Goal: Information Seeking & Learning: Learn about a topic

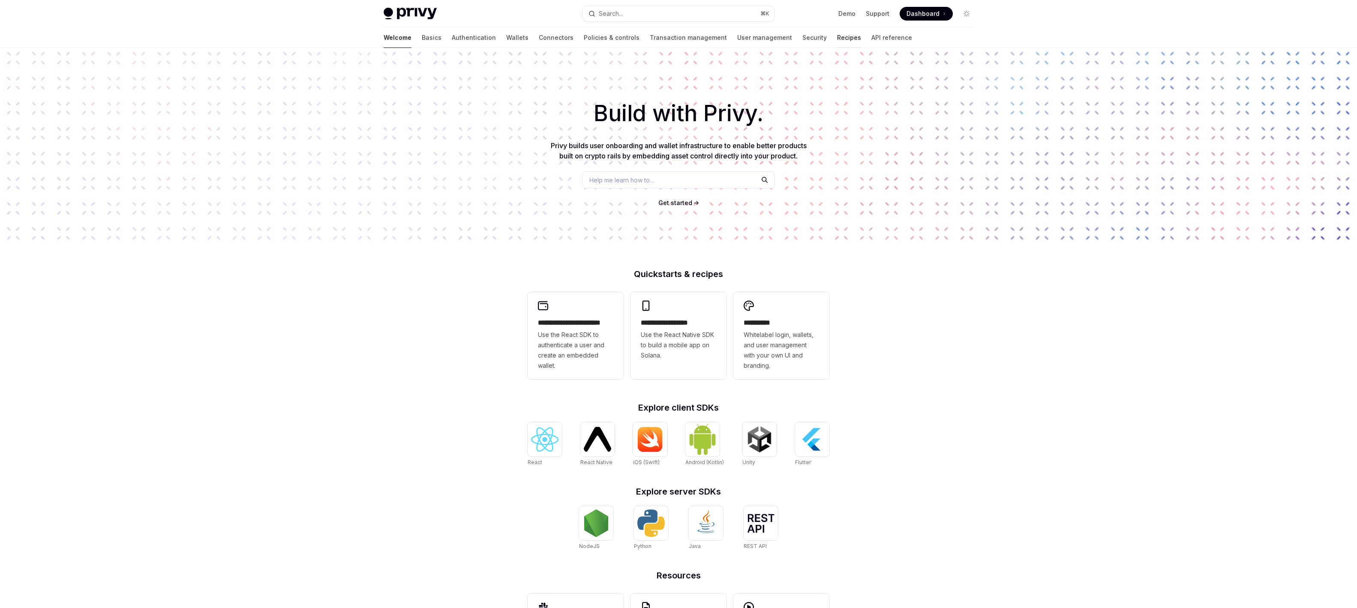
click at [837, 38] on link "Recipes" at bounding box center [849, 37] width 24 height 21
type textarea "*"
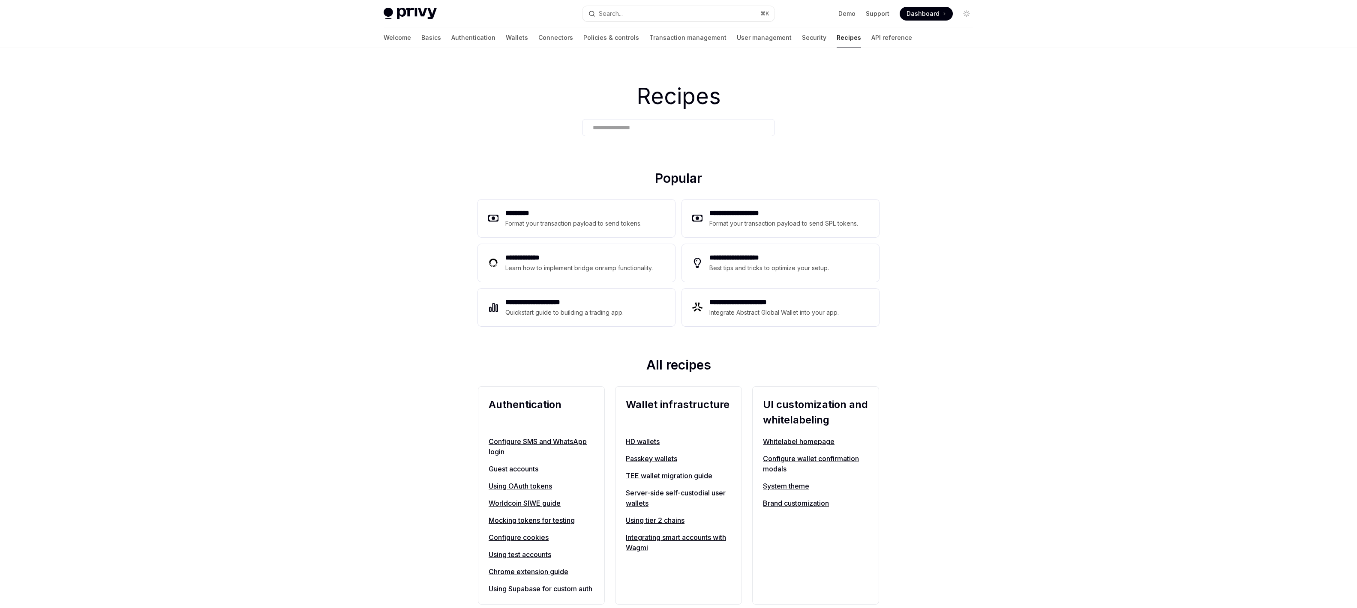
click at [631, 125] on input "text" at bounding box center [678, 127] width 171 height 9
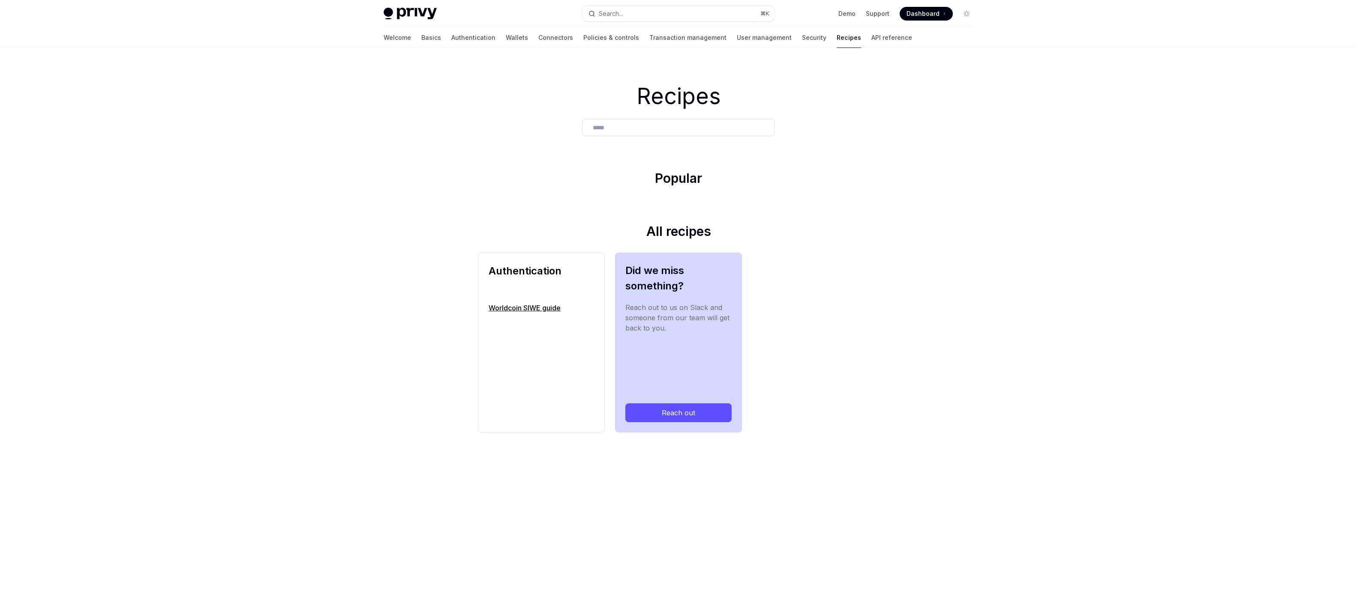
type input "*****"
click at [544, 306] on link "Worldcoin SIWE guide" at bounding box center [540, 308] width 105 height 10
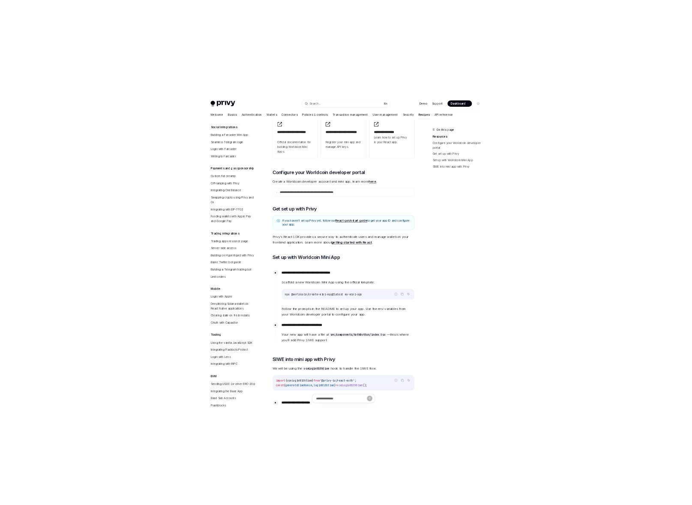
scroll to position [669, 0]
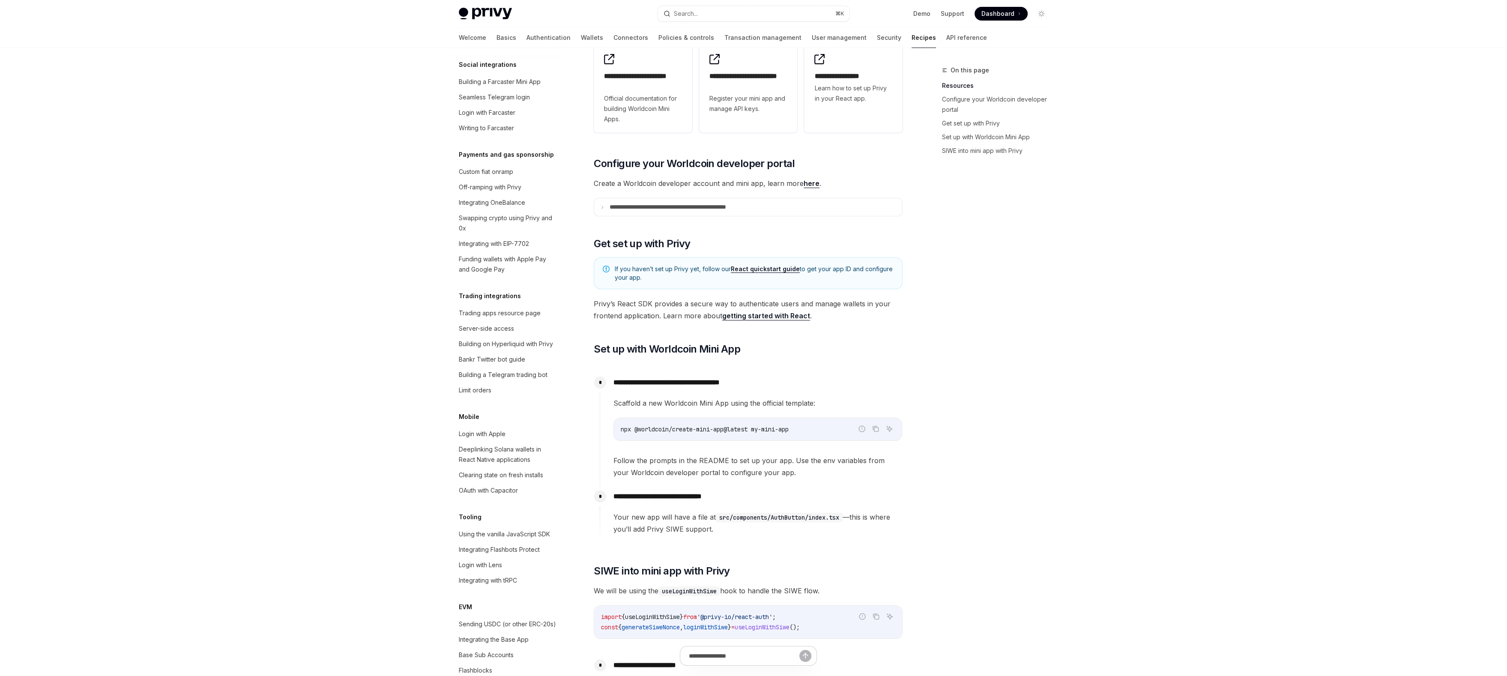
type textarea "*"
